Goal: Entertainment & Leisure: Consume media (video, audio)

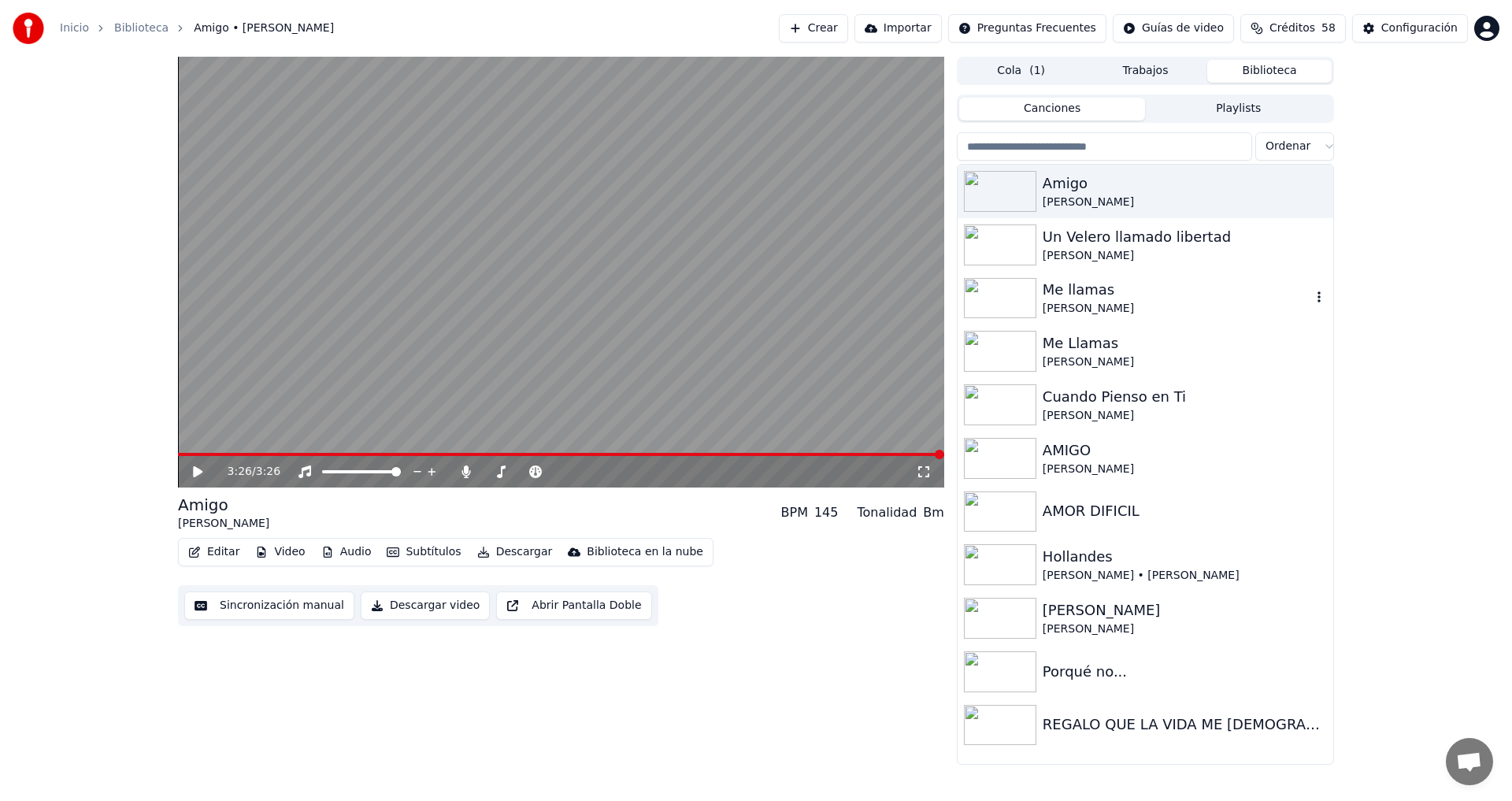
click at [1088, 310] on div "[PERSON_NAME]" at bounding box center [1177, 309] width 269 height 16
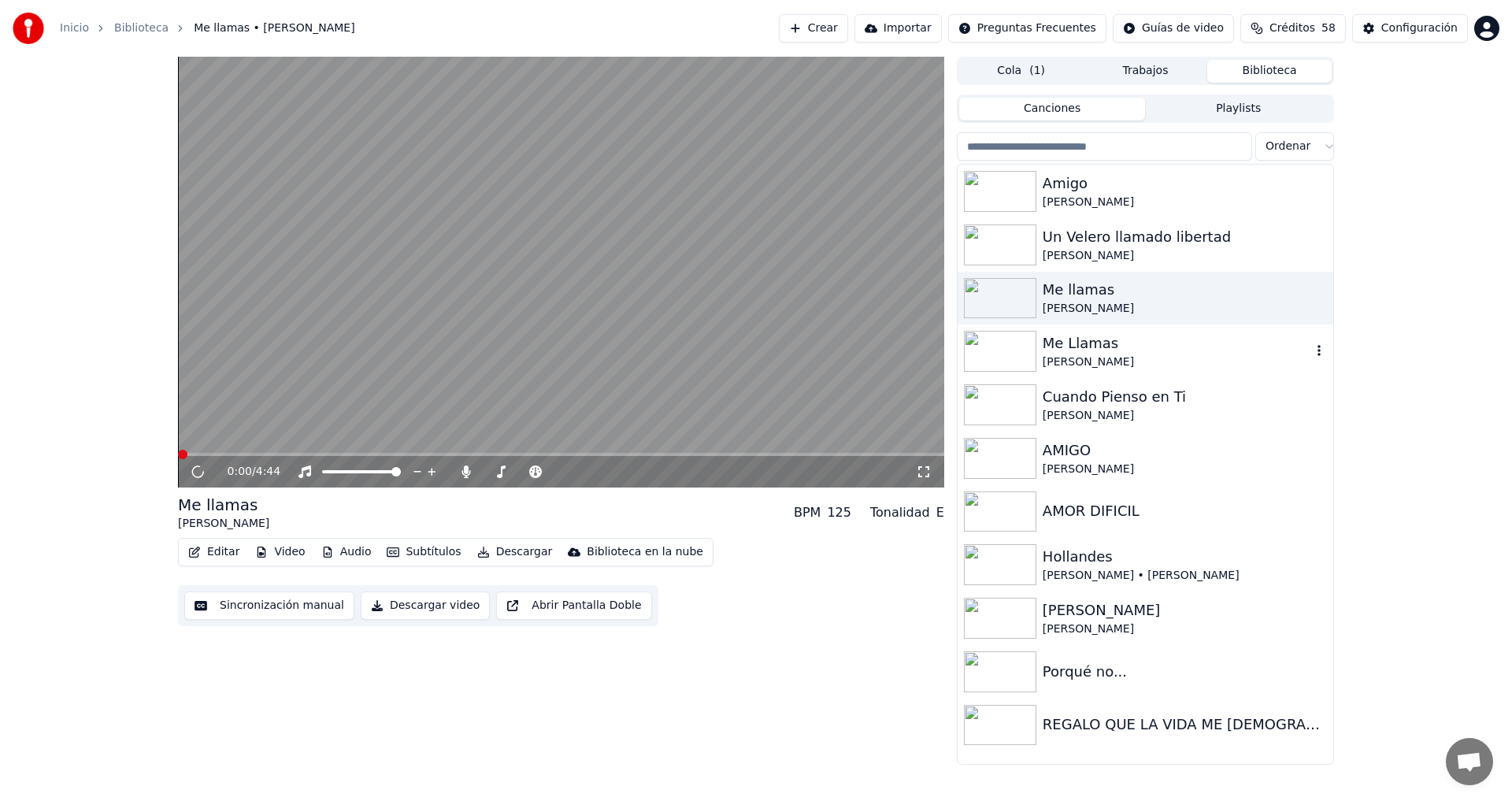
click at [1075, 348] on div "Me Llamas" at bounding box center [1177, 343] width 269 height 22
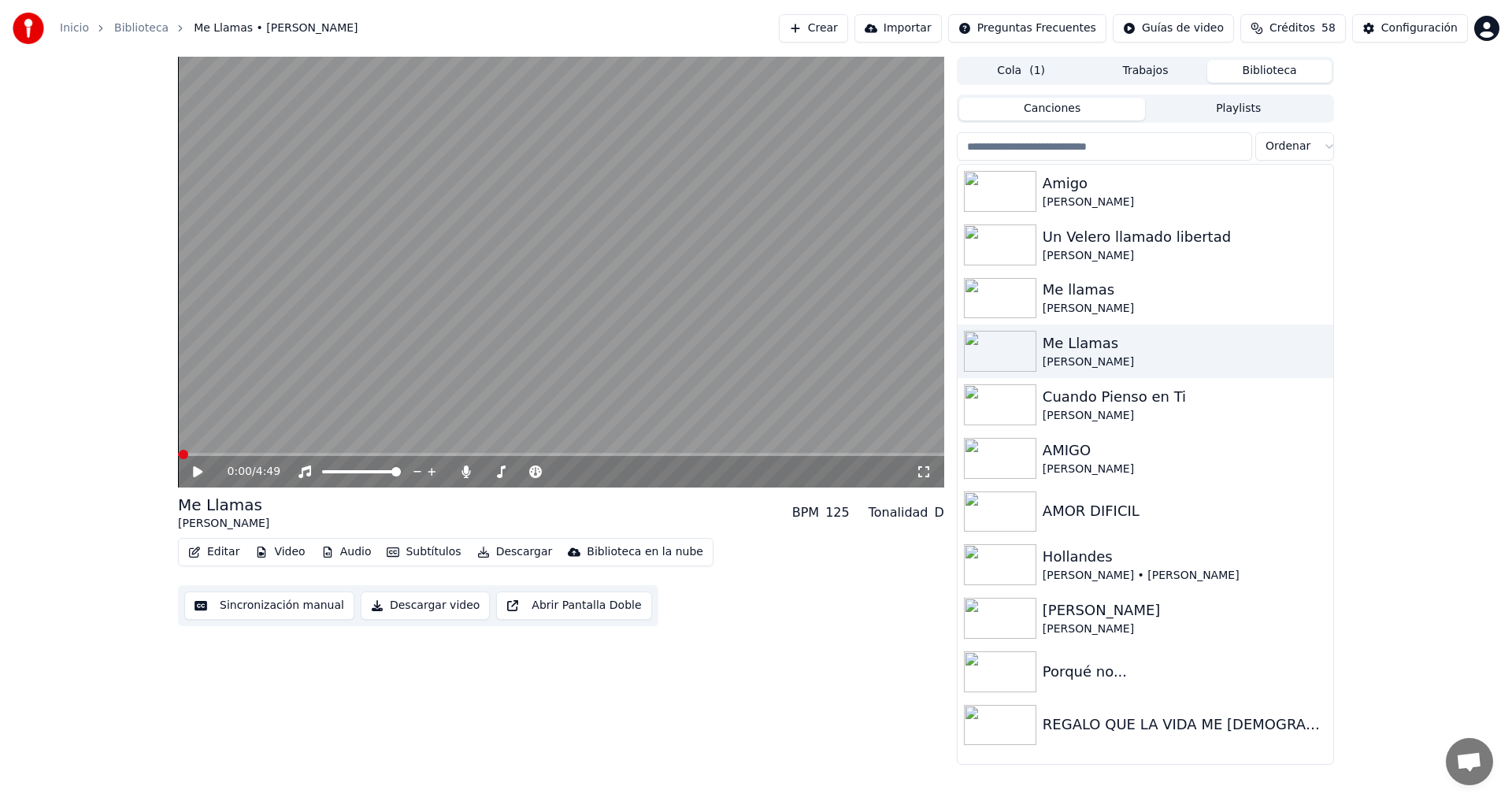
click at [194, 469] on icon at bounding box center [197, 471] width 10 height 11
click at [198, 472] on icon at bounding box center [209, 471] width 37 height 13
click at [1192, 349] on div "Me Llamas" at bounding box center [1177, 343] width 269 height 22
click at [1005, 347] on img at bounding box center [1000, 351] width 73 height 41
click at [1005, 349] on img at bounding box center [1000, 351] width 73 height 41
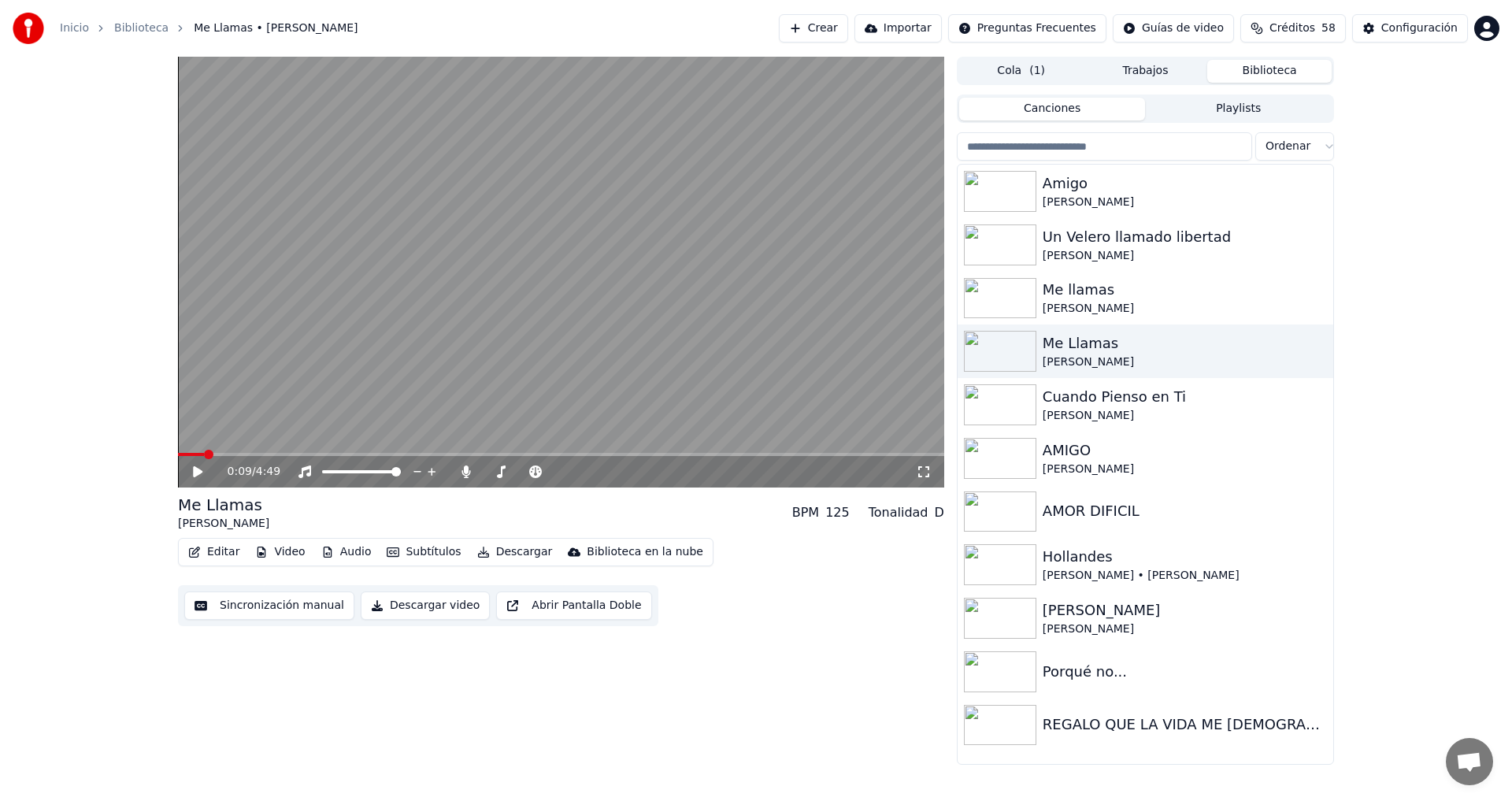
click at [192, 468] on icon at bounding box center [209, 471] width 37 height 13
click at [196, 470] on icon at bounding box center [197, 471] width 8 height 10
click at [1008, 291] on img at bounding box center [1000, 298] width 73 height 41
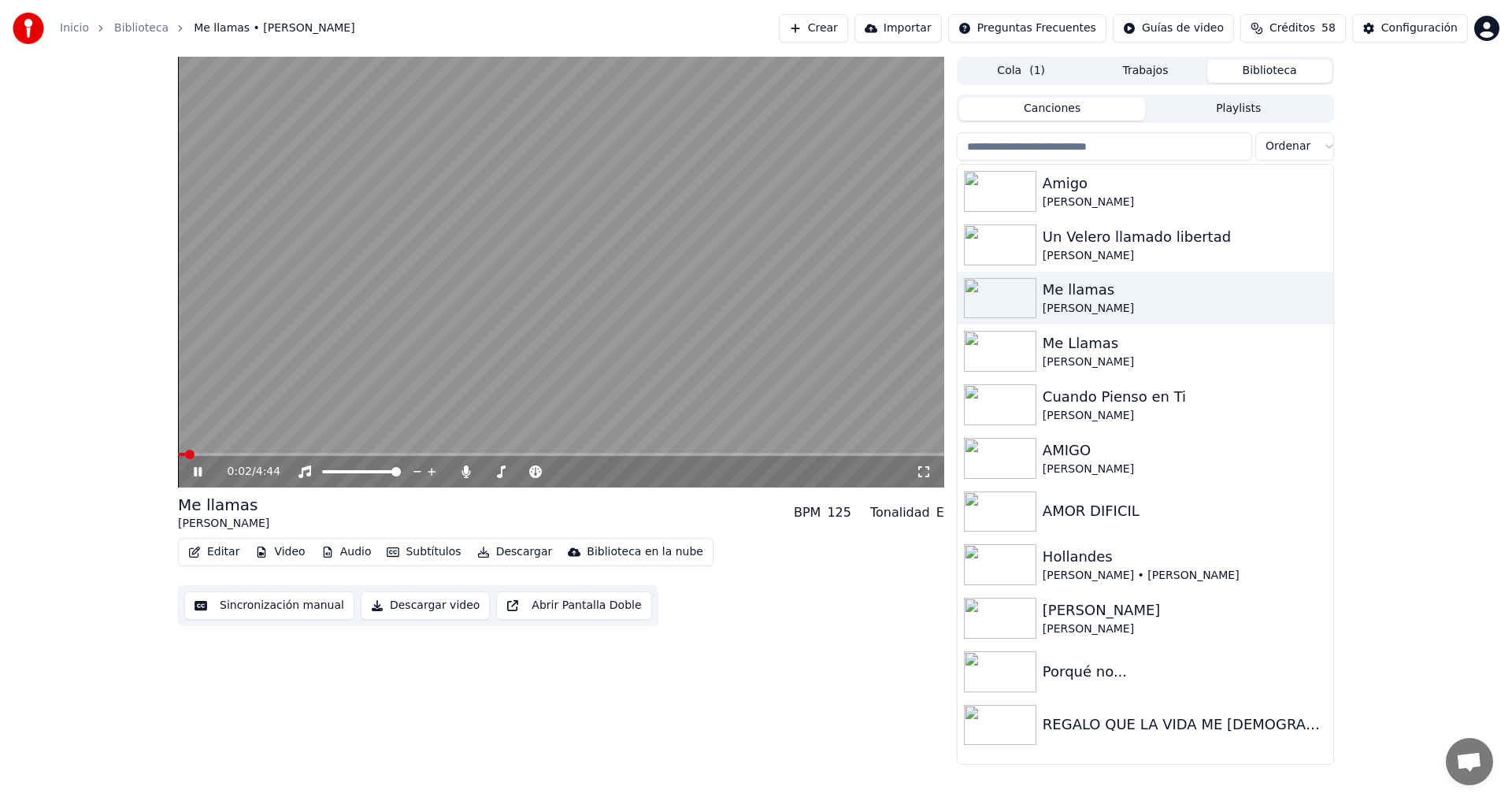
click at [278, 446] on video at bounding box center [561, 271] width 766 height 431
click at [264, 457] on div "0:02 / 4:44" at bounding box center [561, 471] width 766 height 31
click at [266, 452] on span at bounding box center [561, 454] width 766 height 4
click at [203, 469] on icon at bounding box center [209, 471] width 37 height 13
click at [202, 462] on div "0:33 / 4:44" at bounding box center [561, 471] width 766 height 31
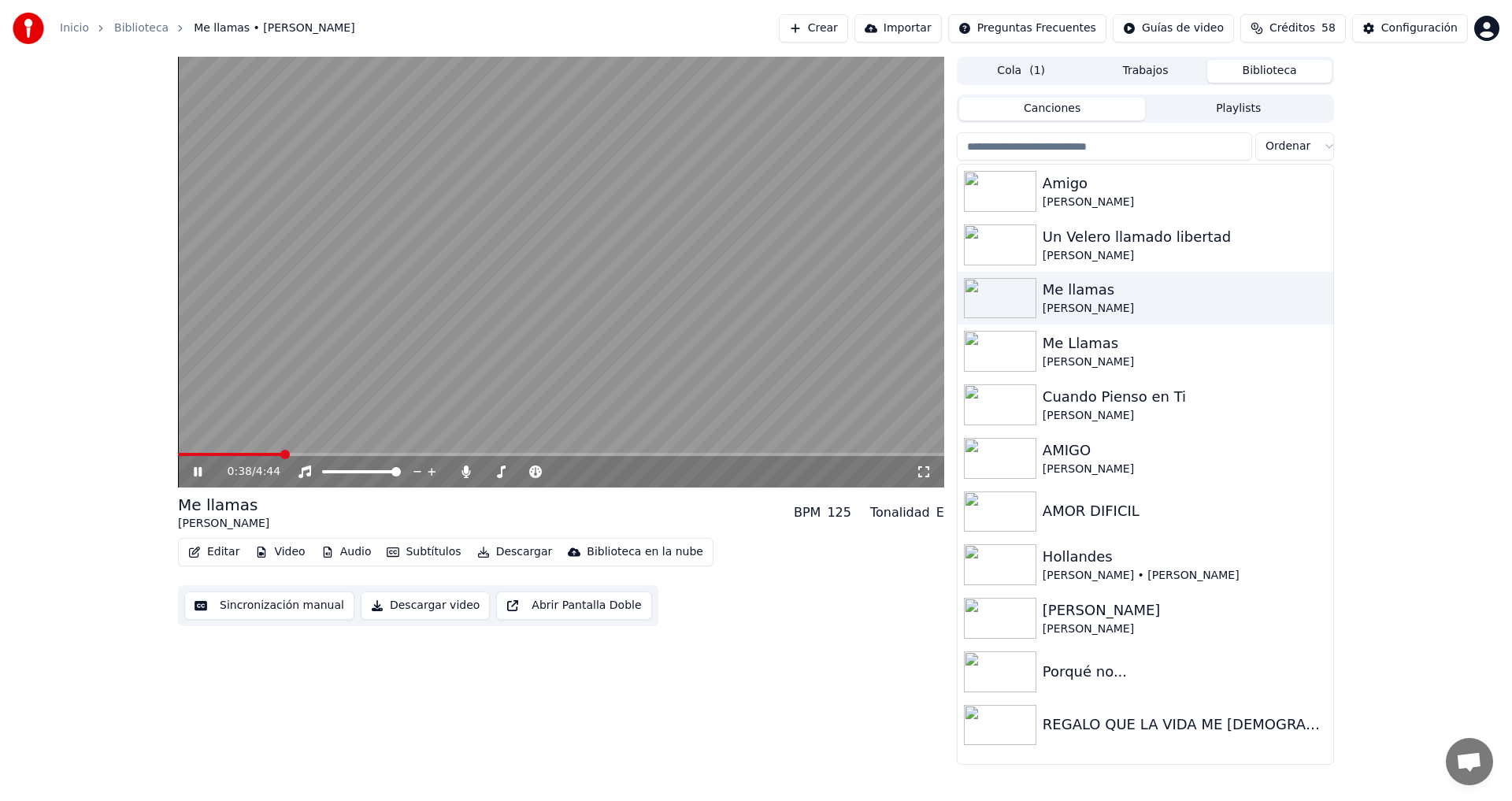
drag, startPoint x: 192, startPoint y: 470, endPoint x: 210, endPoint y: 466, distance: 18.4
click at [193, 470] on icon at bounding box center [209, 471] width 37 height 13
click at [1292, 350] on div "Me Llamas" at bounding box center [1177, 343] width 269 height 22
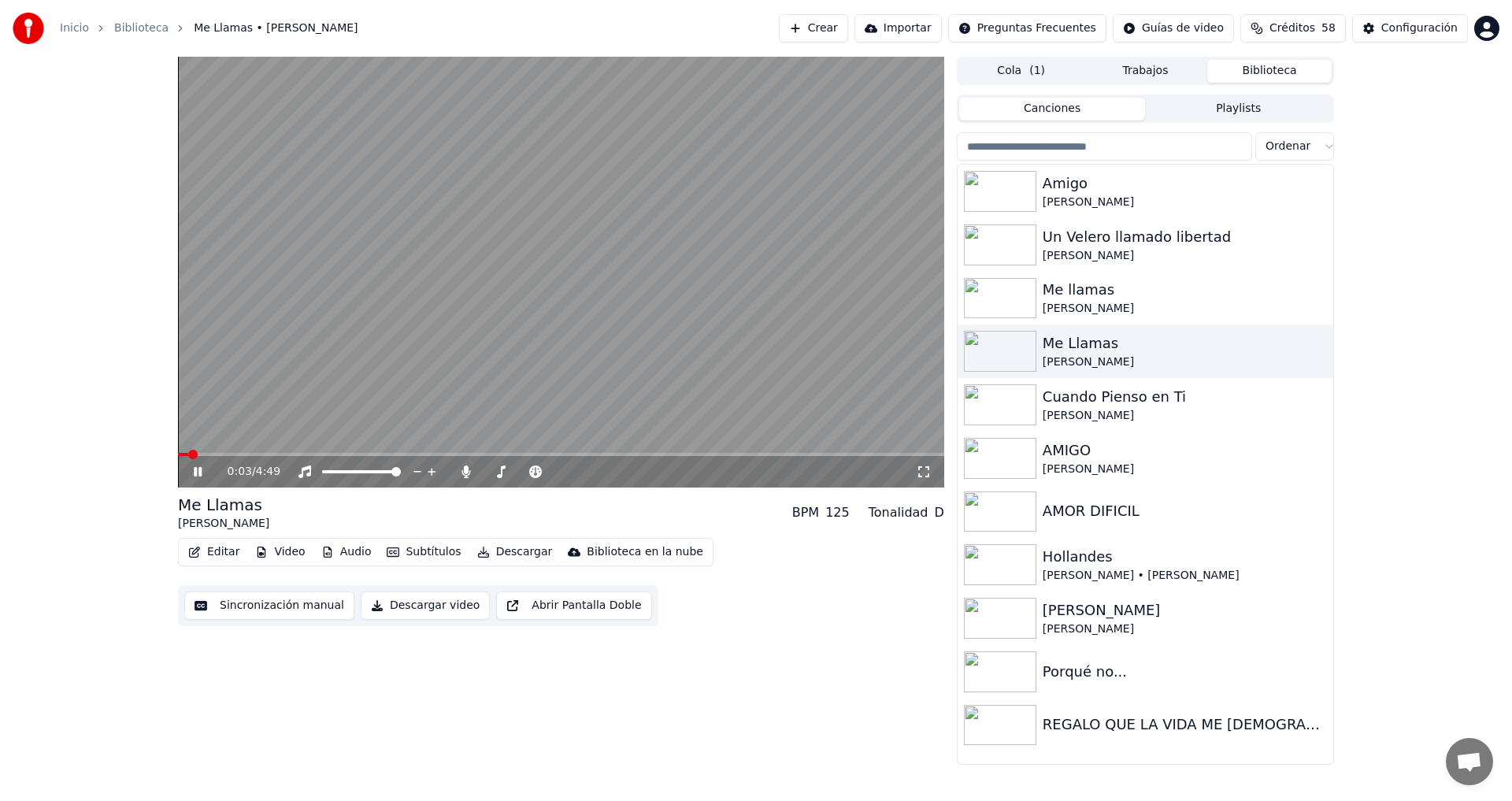
click at [192, 466] on icon at bounding box center [209, 471] width 37 height 13
click at [1318, 352] on icon "button" at bounding box center [1319, 350] width 4 height 11
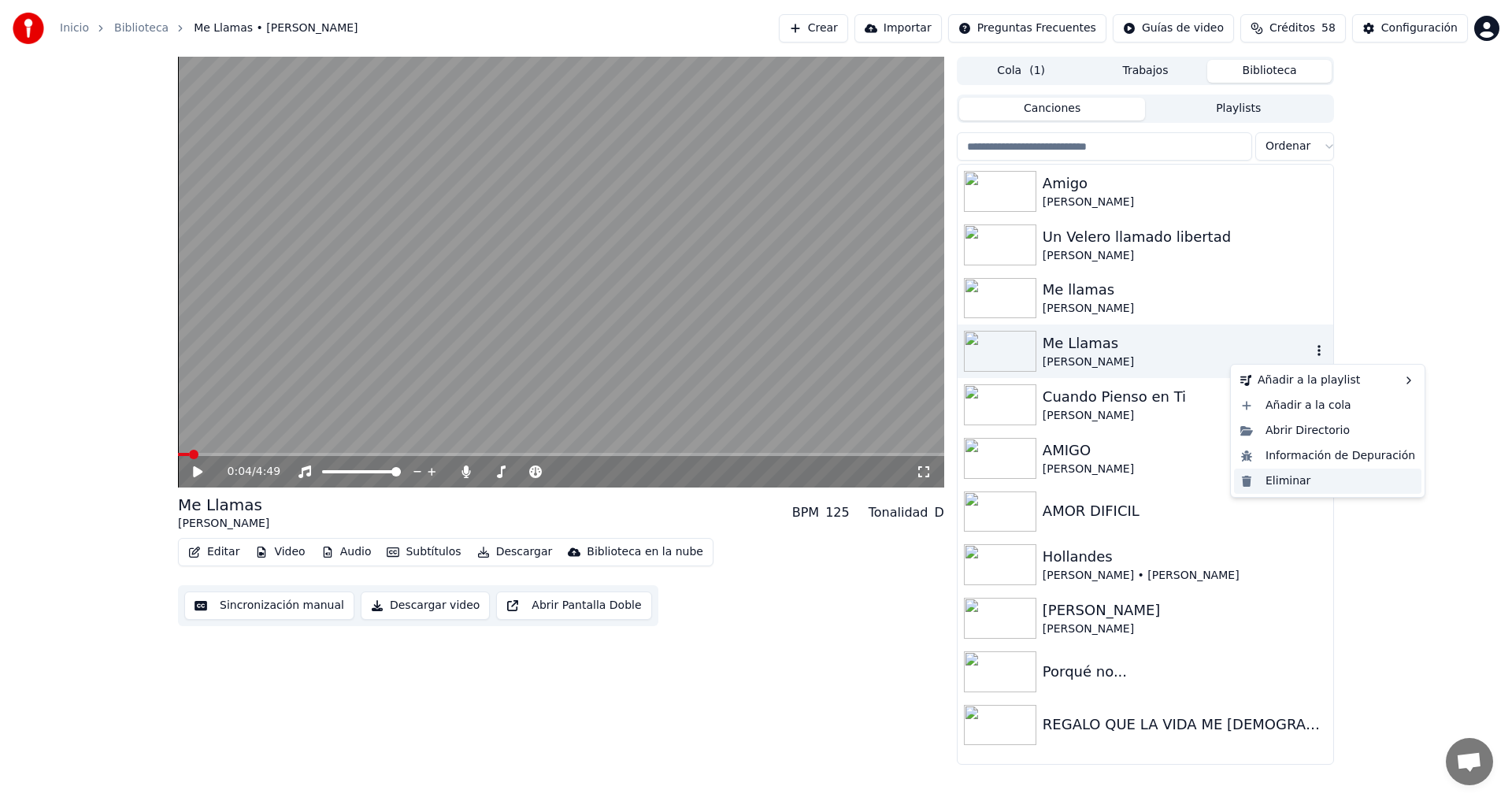
click at [1293, 483] on div "Eliminar" at bounding box center [1327, 481] width 187 height 25
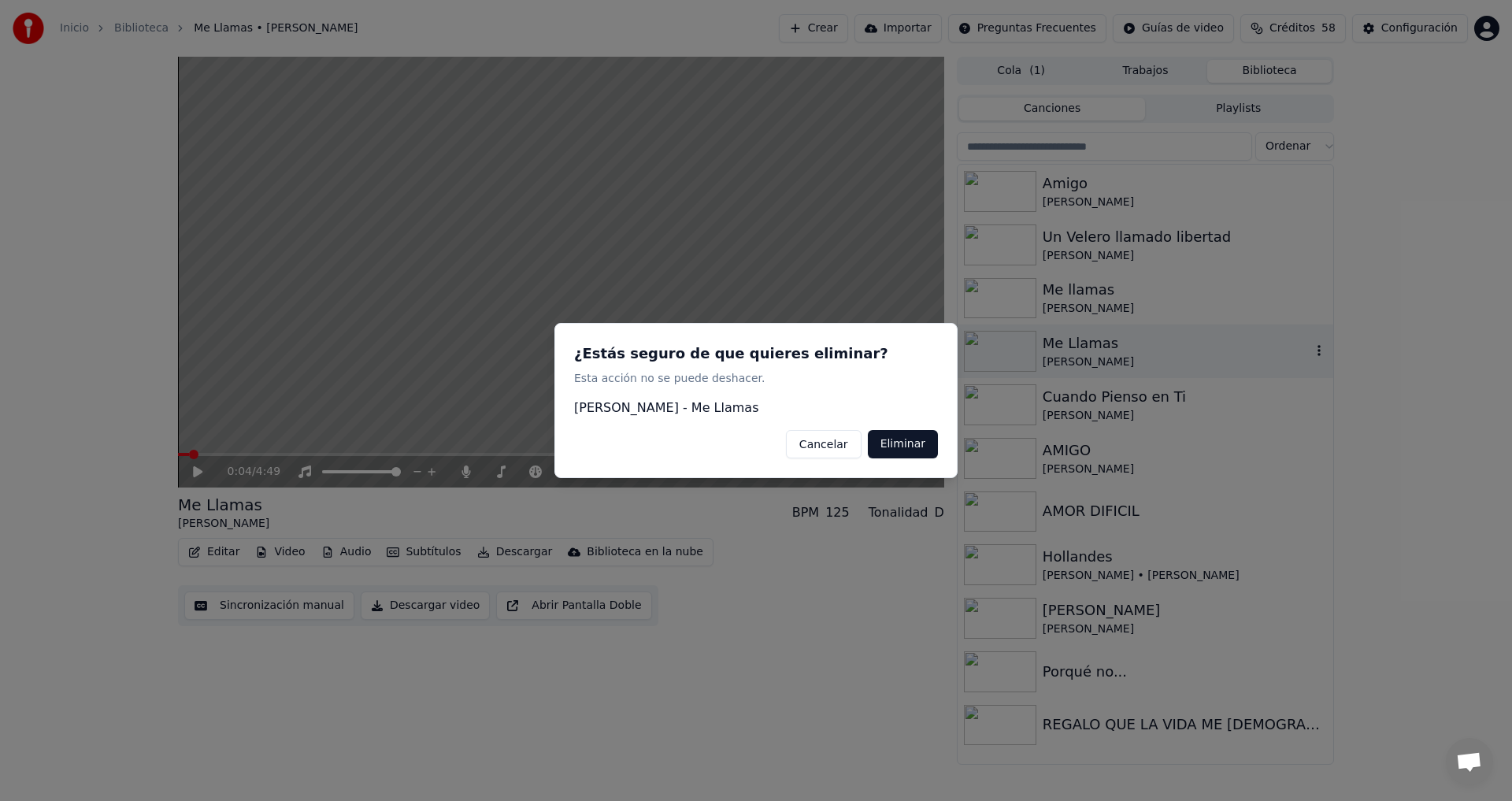
click at [921, 443] on button "Eliminar" at bounding box center [903, 444] width 70 height 29
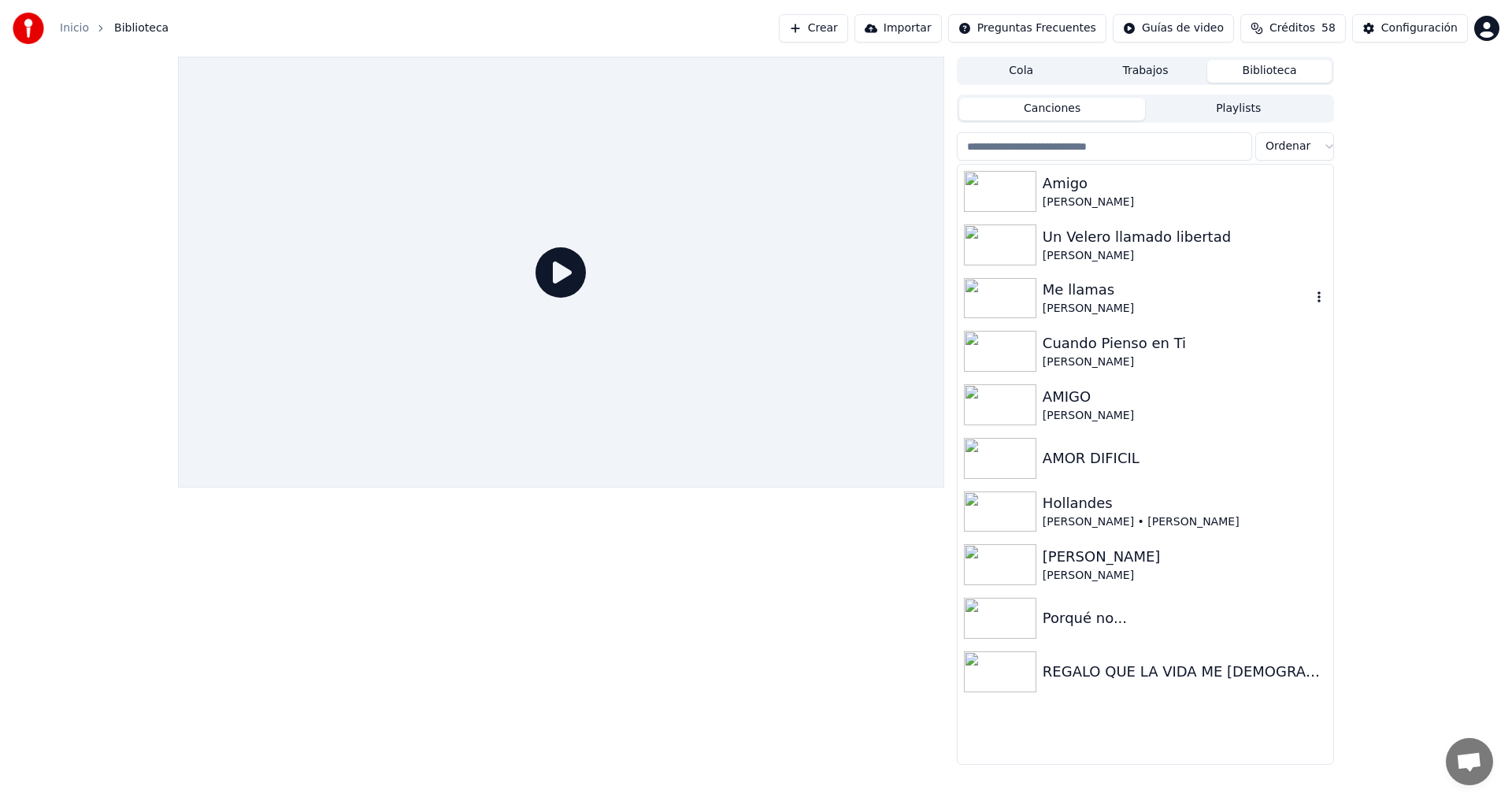
click at [1195, 291] on div "Me llamas" at bounding box center [1177, 289] width 269 height 22
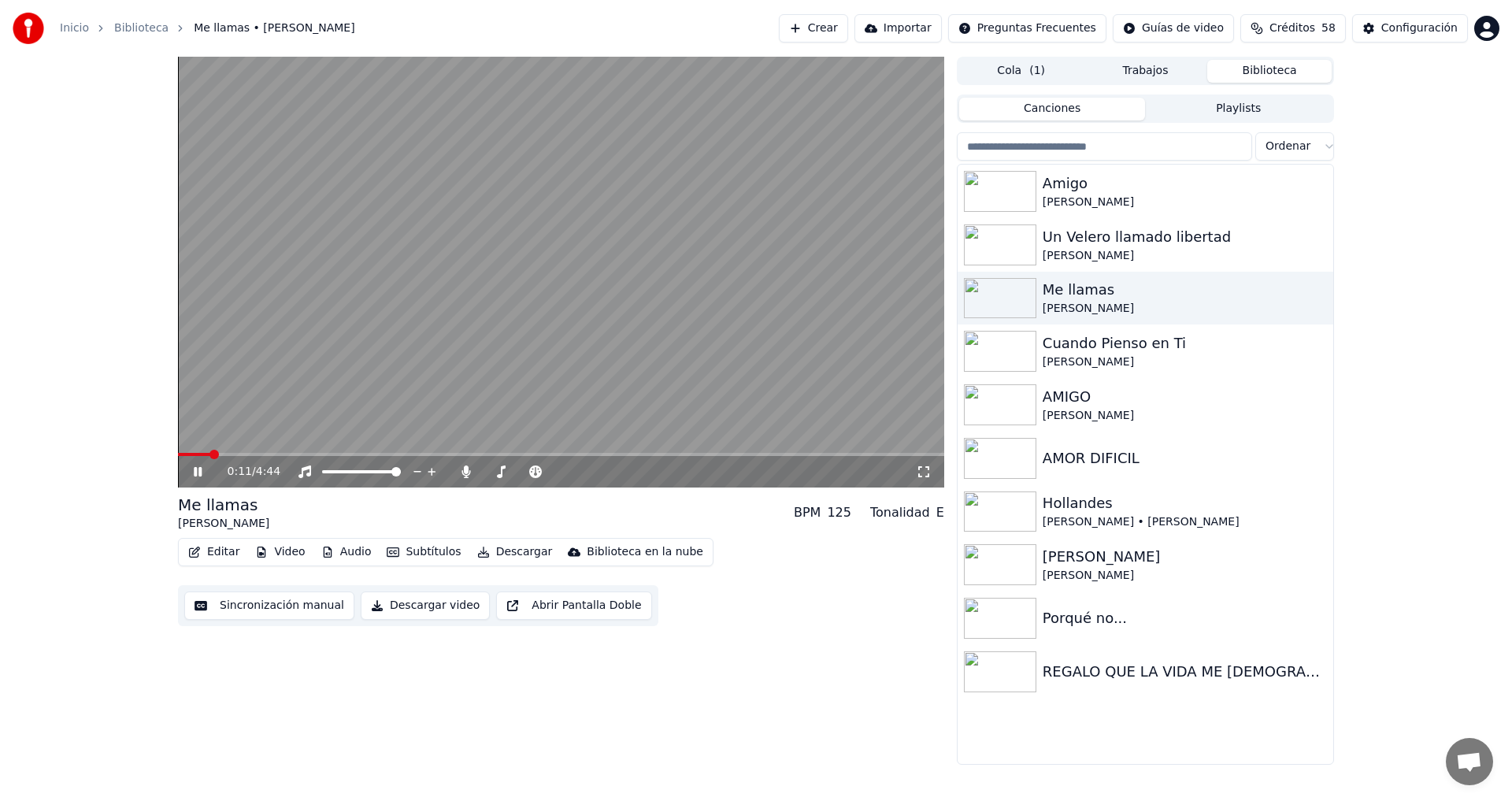
click at [199, 472] on icon at bounding box center [197, 471] width 8 height 10
